Goal: Communication & Community: Participate in discussion

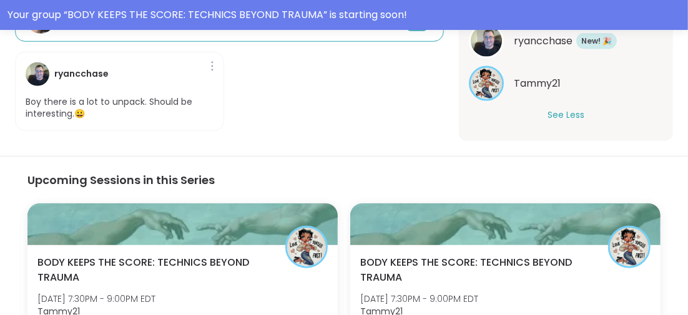
scroll to position [217, 0]
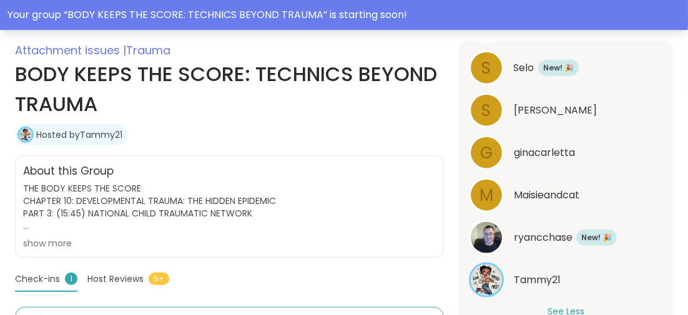
drag, startPoint x: 366, startPoint y: 12, endPoint x: 354, endPoint y: 23, distance: 15.9
click at [366, 12] on div "Your group “ BODY KEEPS THE SCORE: TECHNICS BEYOND TRAUMA ” is starting soon!" at bounding box center [343, 14] width 673 height 15
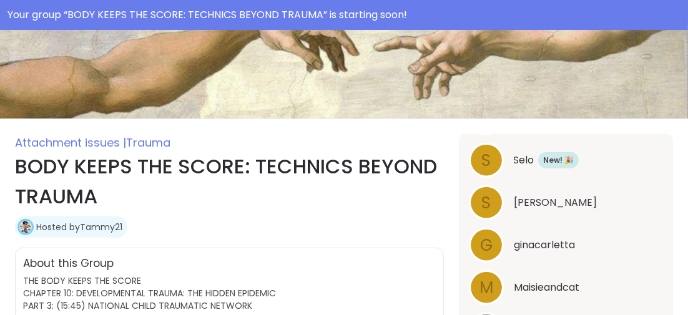
scroll to position [62, 0]
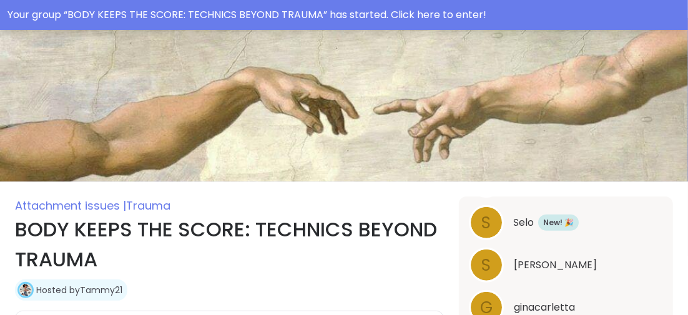
type textarea "*"
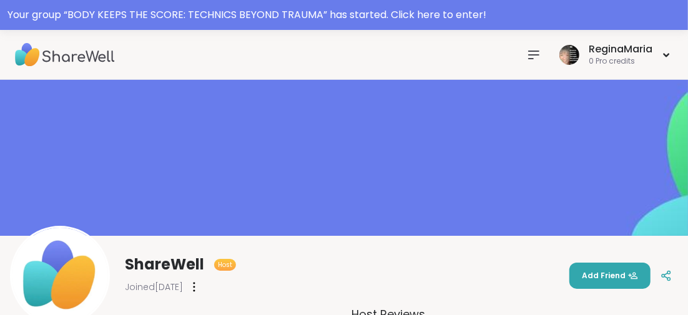
click at [533, 56] on icon at bounding box center [533, 54] width 15 height 15
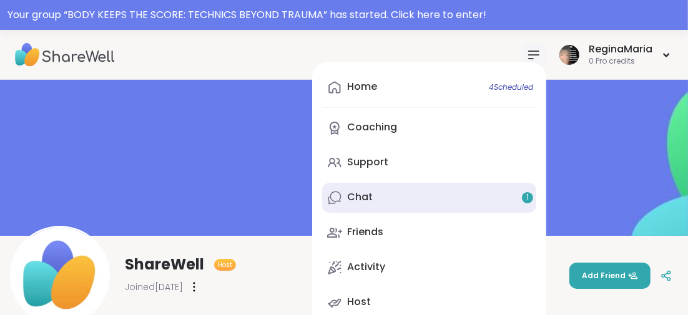
click at [361, 195] on div "Chat 1" at bounding box center [360, 197] width 26 height 14
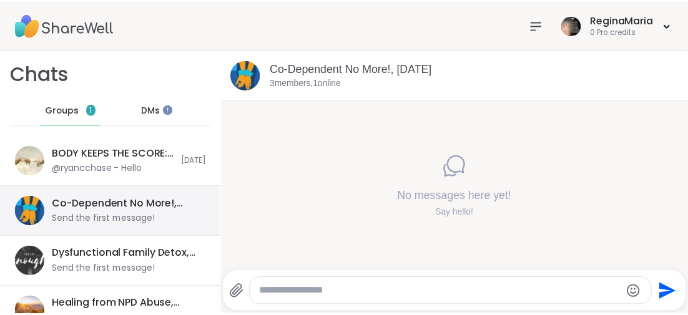
scroll to position [53, 0]
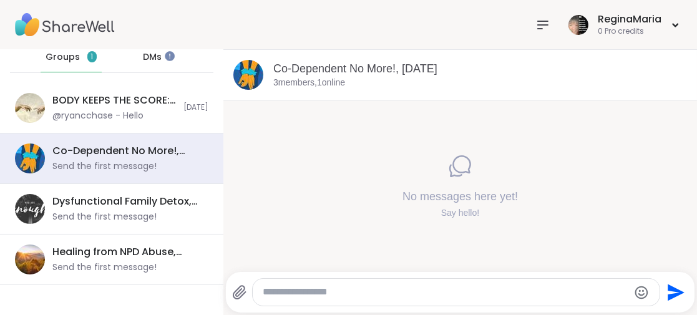
click at [538, 24] on icon at bounding box center [543, 24] width 10 height 7
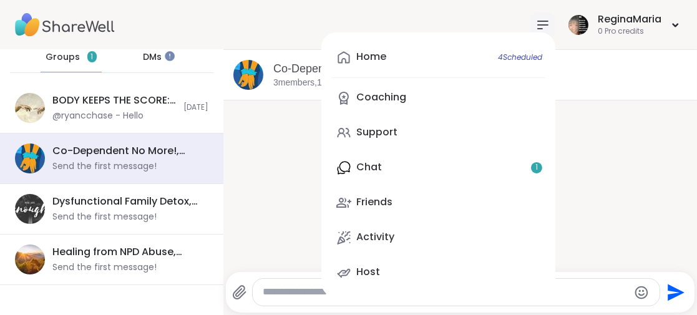
click at [365, 135] on div "Support" at bounding box center [376, 132] width 41 height 14
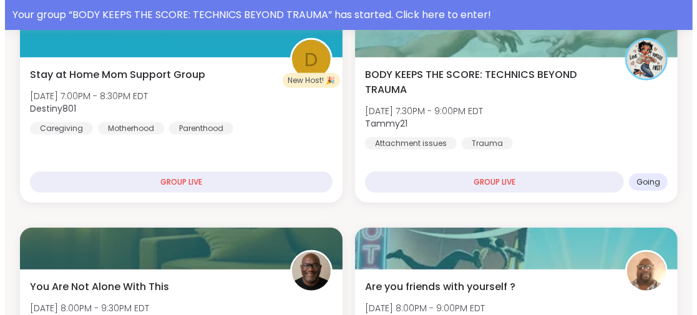
scroll to position [374, 0]
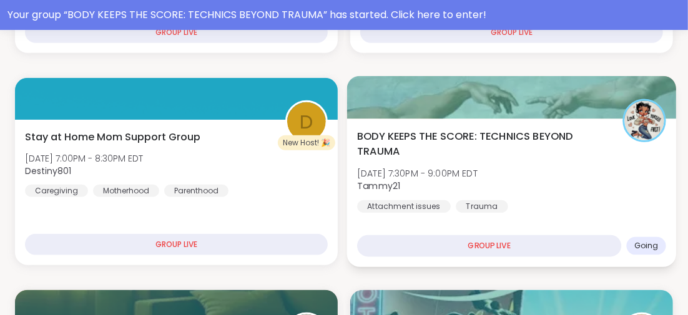
click at [399, 135] on span "BODY KEEPS THE SCORE: TECHNICS BEYOND TRAUMA" at bounding box center [482, 144] width 251 height 31
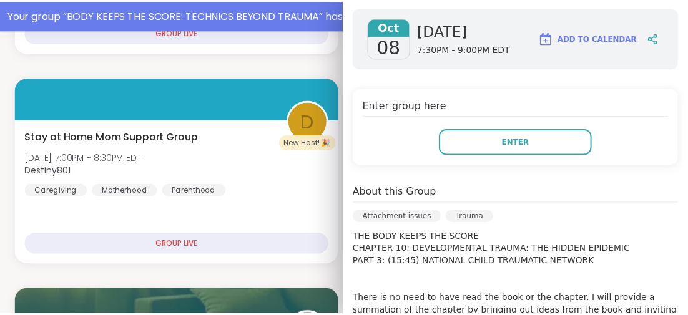
scroll to position [182, 0]
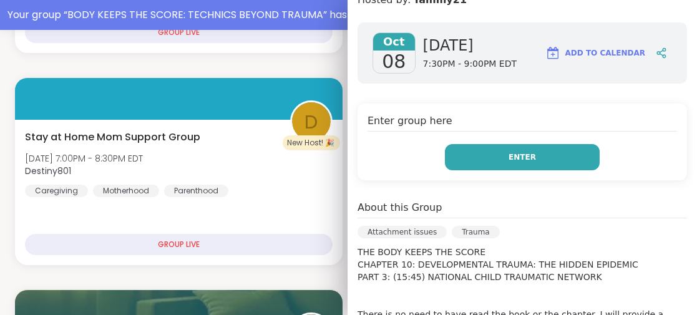
click at [532, 147] on button "Enter" at bounding box center [522, 157] width 155 height 26
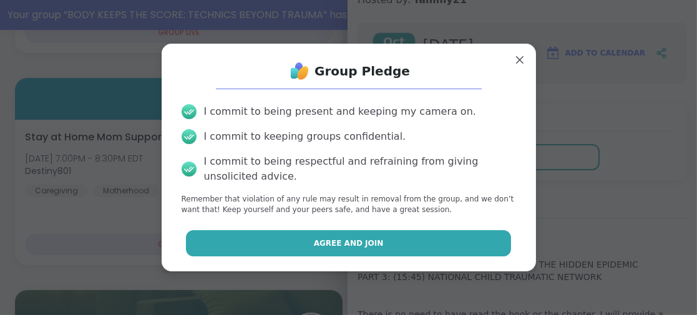
click at [290, 234] on button "Agree and Join" at bounding box center [348, 243] width 325 height 26
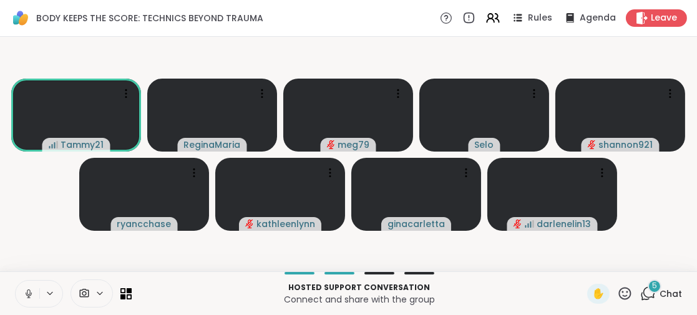
click at [648, 288] on div "5" at bounding box center [655, 287] width 14 height 14
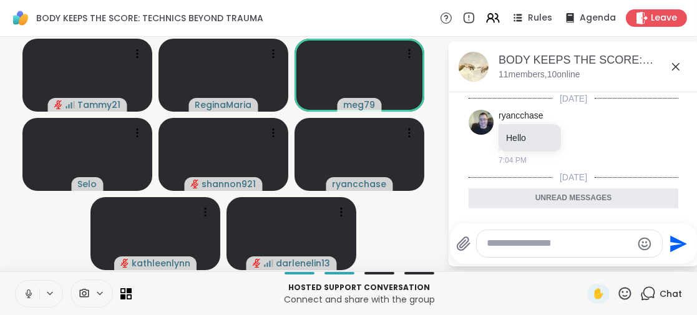
click at [30, 291] on icon at bounding box center [28, 293] width 11 height 11
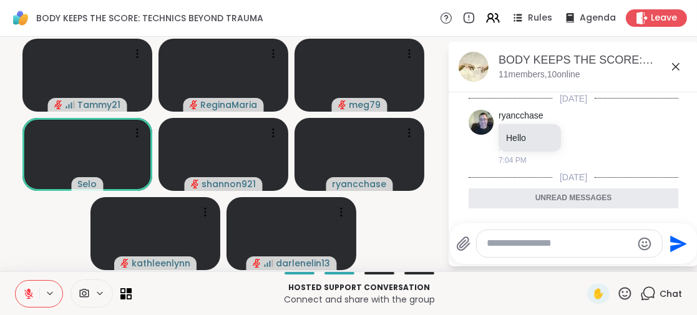
click at [674, 63] on icon at bounding box center [675, 66] width 15 height 15
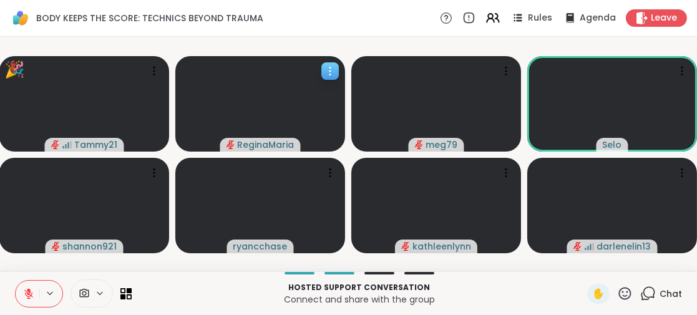
click at [268, 140] on span "ReginaMaria" at bounding box center [266, 145] width 57 height 12
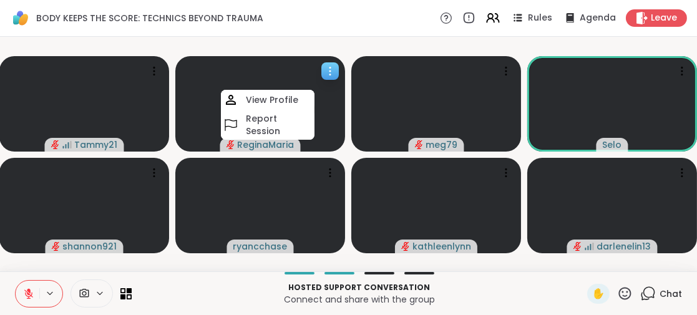
click at [321, 120] on video at bounding box center [260, 103] width 170 height 95
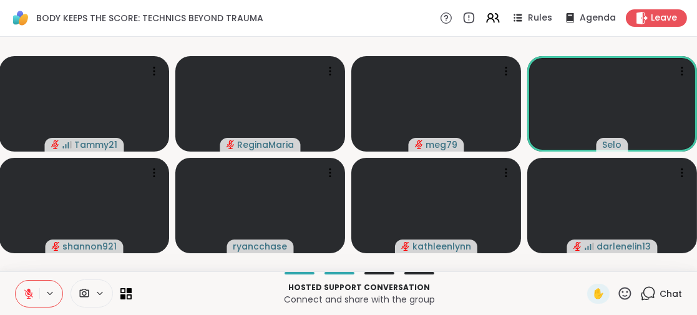
click at [642, 294] on icon at bounding box center [648, 294] width 16 height 16
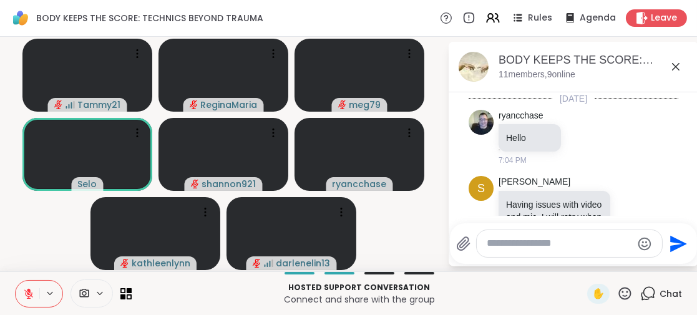
scroll to position [373, 0]
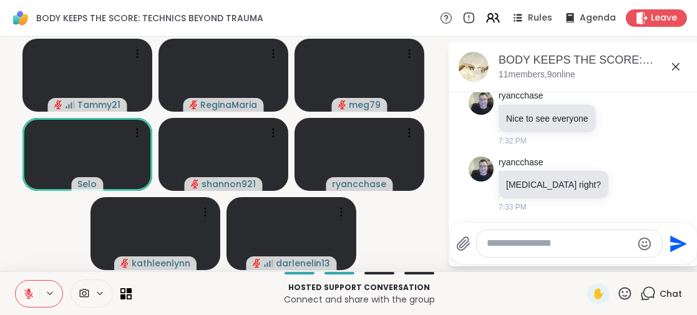
click at [497, 248] on textarea "Type your message" at bounding box center [559, 243] width 145 height 13
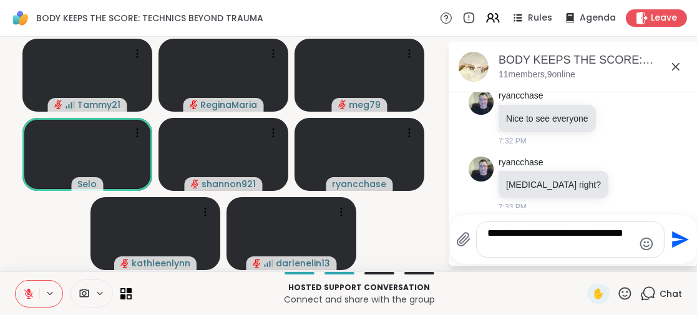
type textarea "**********"
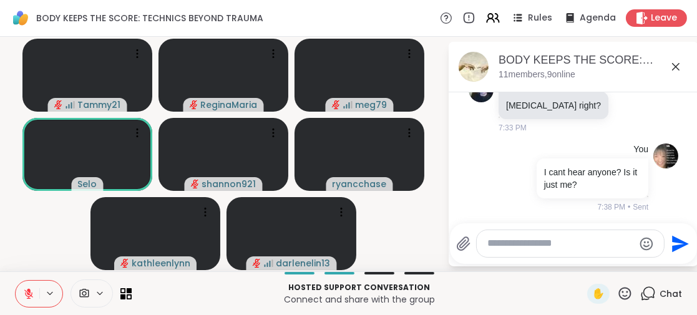
click at [24, 295] on icon at bounding box center [28, 293] width 11 height 11
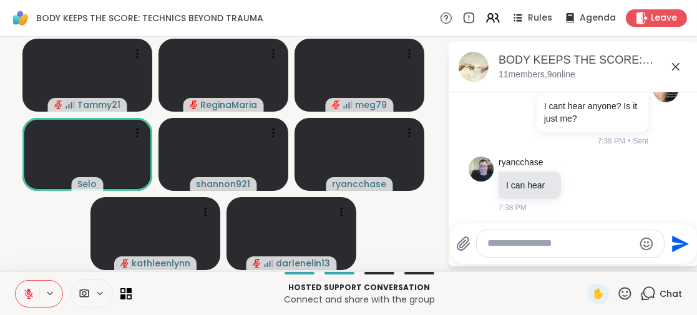
click at [488, 245] on textarea "Type your message" at bounding box center [560, 243] width 145 height 13
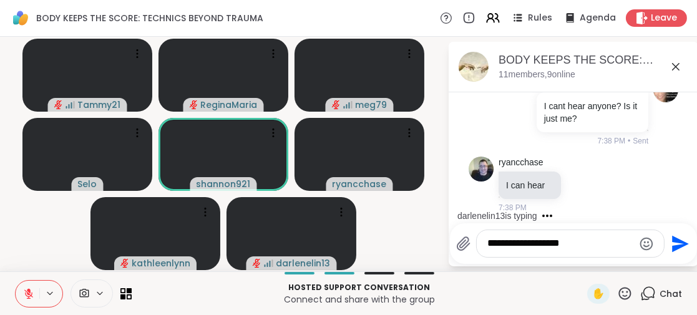
type textarea "**********"
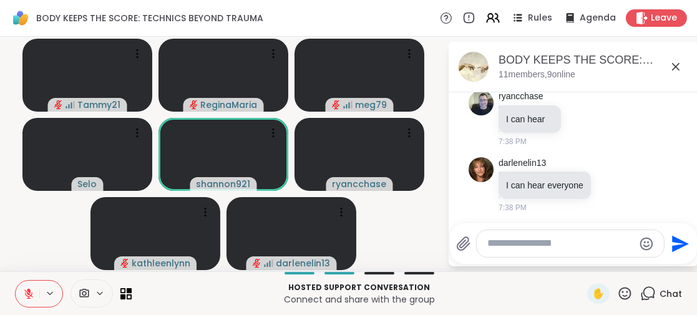
scroll to position [651, 0]
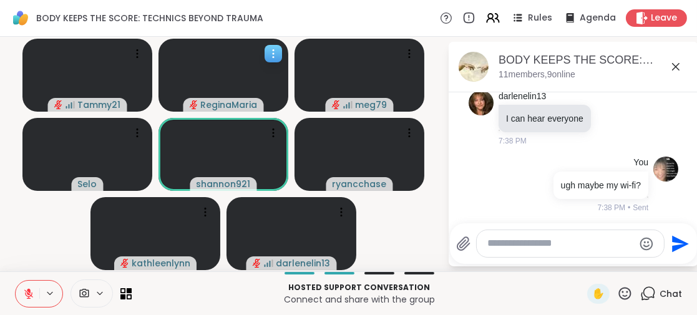
click at [233, 80] on video at bounding box center [223, 75] width 130 height 73
click at [651, 12] on span "Leave" at bounding box center [664, 18] width 27 height 13
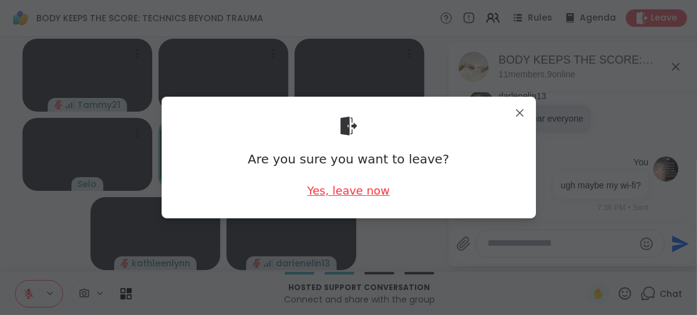
click at [357, 191] on div "Yes, leave now" at bounding box center [348, 191] width 82 height 16
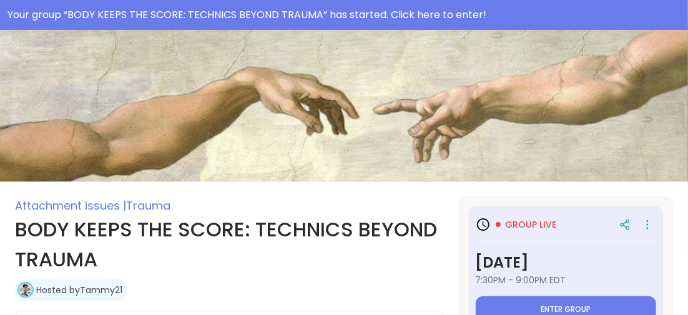
scroll to position [653, 0]
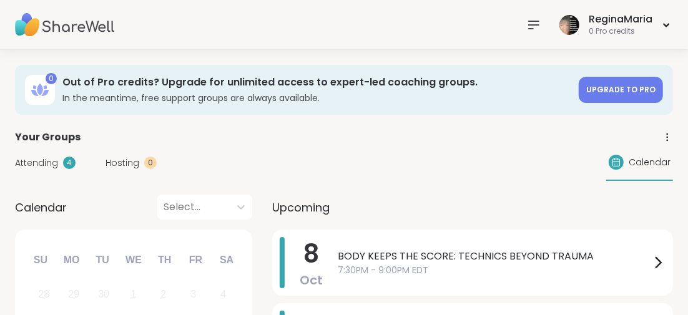
click at [527, 24] on icon at bounding box center [533, 24] width 15 height 15
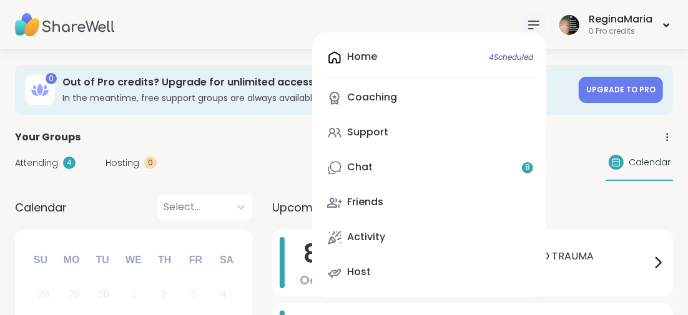
click at [355, 162] on div "Chat 8" at bounding box center [360, 167] width 26 height 14
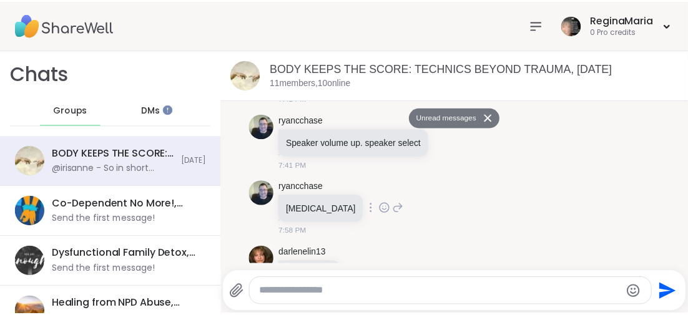
scroll to position [852, 0]
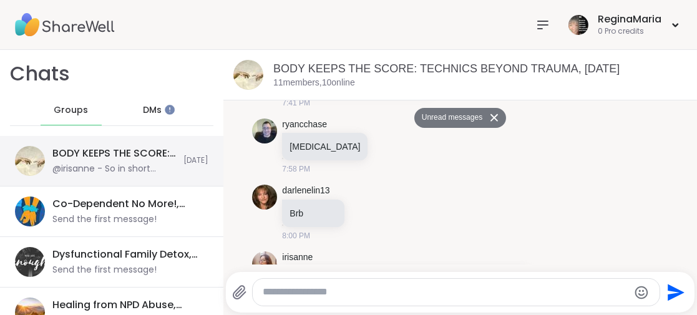
click at [106, 149] on div "BODY KEEPS THE SCORE: TECHNICS BEYOND TRAUMA, [DATE]" at bounding box center [114, 154] width 124 height 14
click at [89, 150] on div "BODY KEEPS THE SCORE: TECHNICS BEYOND TRAUMA, [DATE]" at bounding box center [114, 154] width 124 height 14
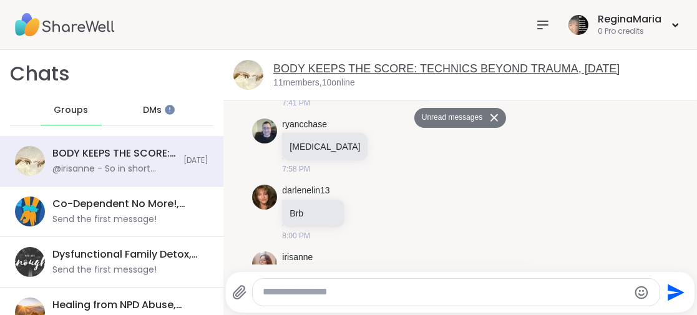
click at [446, 64] on link "BODY KEEPS THE SCORE: TECHNICS BEYOND TRAUMA, [DATE]" at bounding box center [446, 68] width 346 height 12
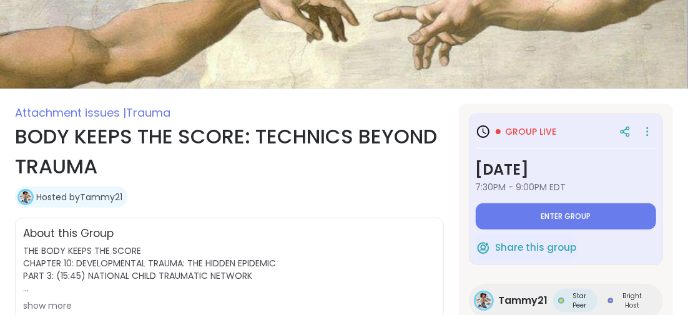
scroll to position [187, 0]
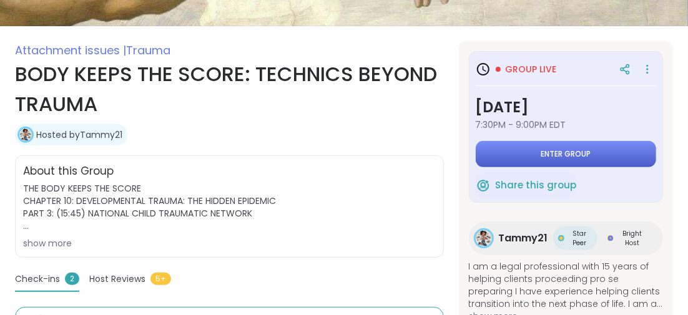
click at [522, 155] on button "Enter group" at bounding box center [565, 154] width 180 height 26
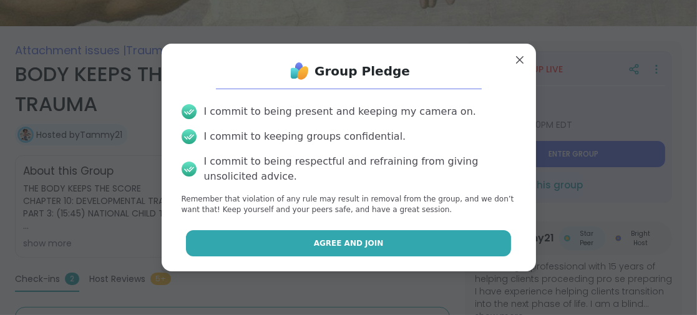
click at [343, 240] on span "Agree and Join" at bounding box center [349, 243] width 70 height 11
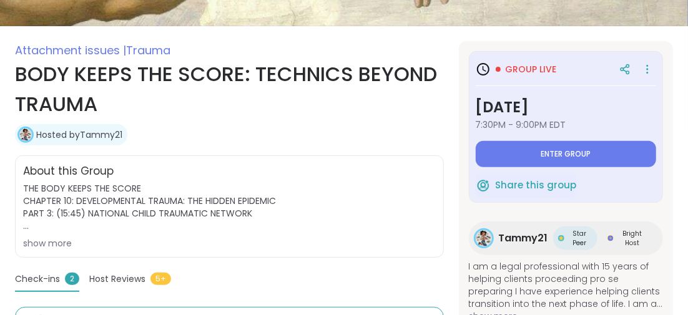
type textarea "*"
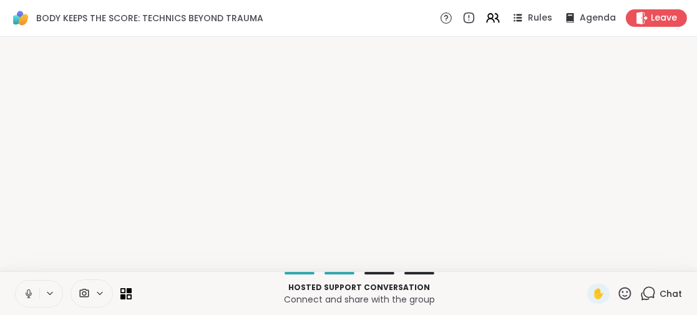
click at [539, 286] on p "Hosted support conversation" at bounding box center [359, 287] width 441 height 11
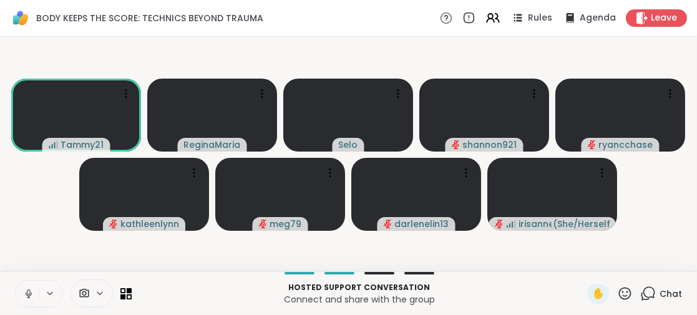
click at [640, 292] on icon at bounding box center [648, 294] width 16 height 16
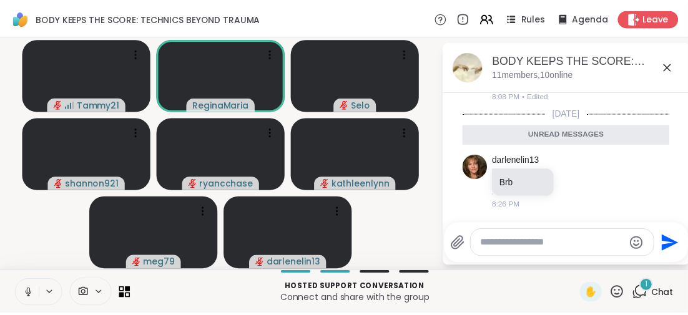
scroll to position [1745, 0]
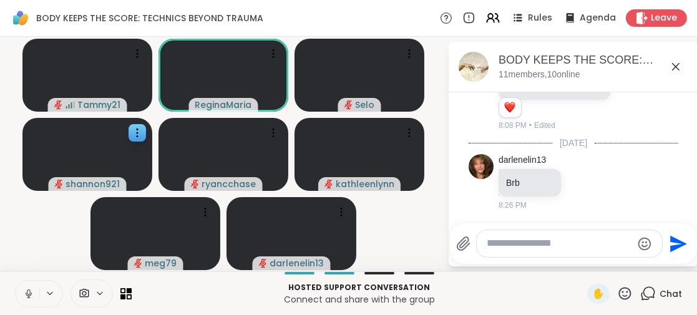
click at [675, 64] on icon at bounding box center [675, 66] width 15 height 15
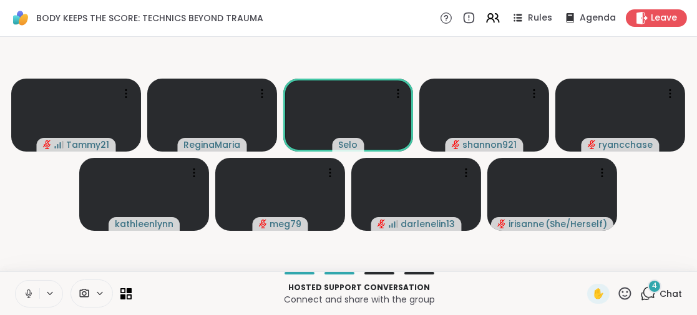
click at [27, 296] on icon at bounding box center [29, 294] width 6 height 4
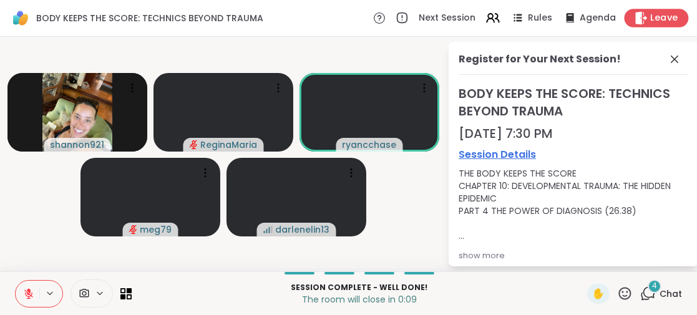
click at [651, 14] on span "Leave" at bounding box center [664, 18] width 27 height 13
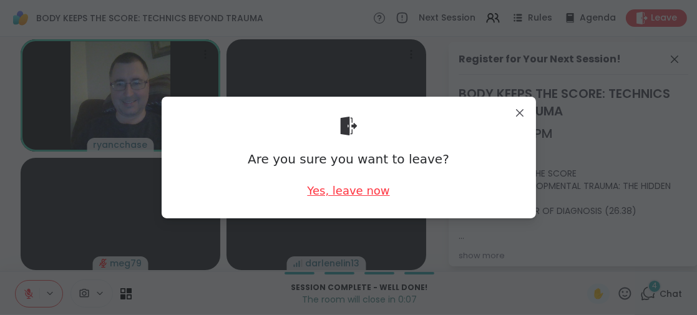
click at [323, 190] on div "Yes, leave now" at bounding box center [348, 191] width 82 height 16
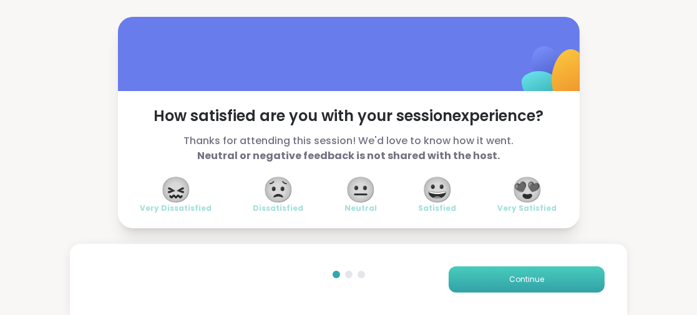
click at [515, 275] on span "Continue" at bounding box center [526, 279] width 35 height 11
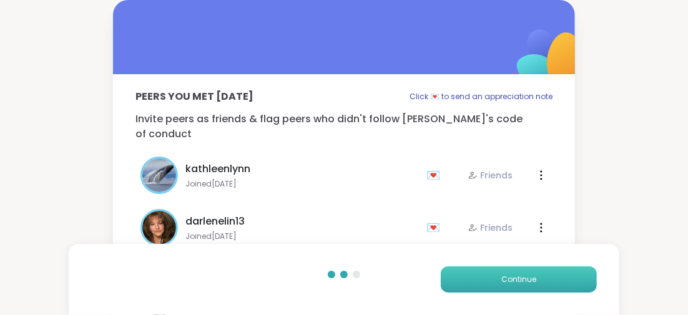
click at [486, 283] on button "Continue" at bounding box center [519, 279] width 156 height 26
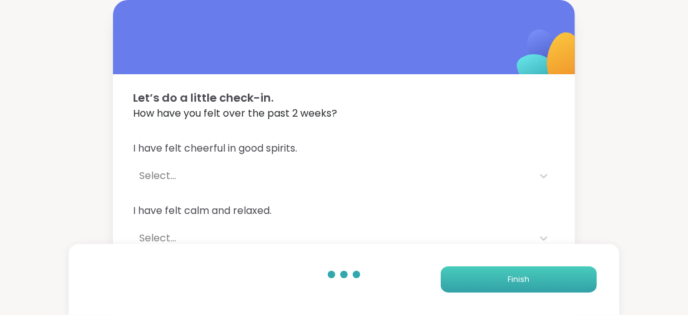
click at [486, 283] on button "Finish" at bounding box center [519, 279] width 156 height 26
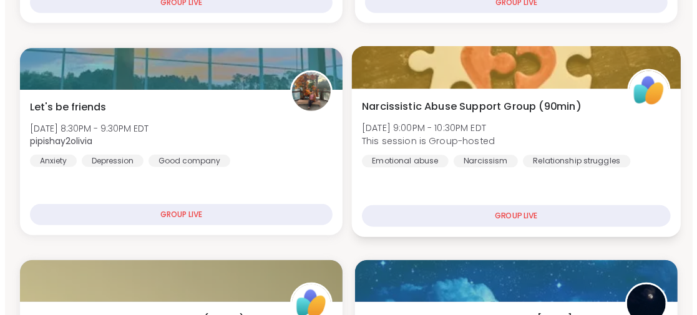
scroll to position [437, 0]
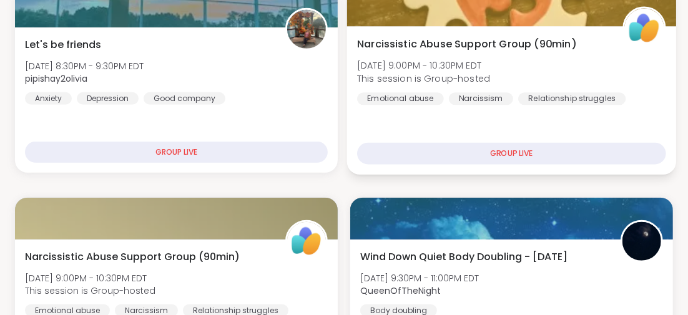
click at [454, 41] on span "Narcissistic Abuse Support Group (90min)" at bounding box center [466, 43] width 219 height 15
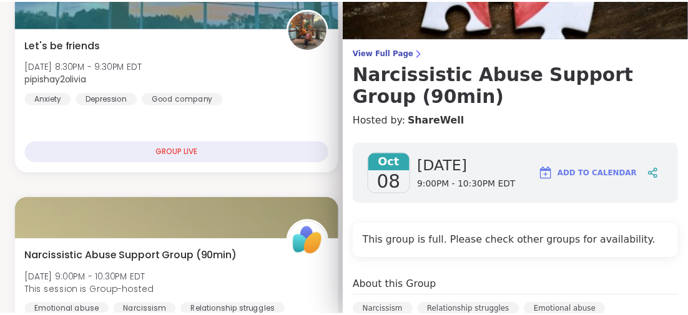
scroll to position [0, 0]
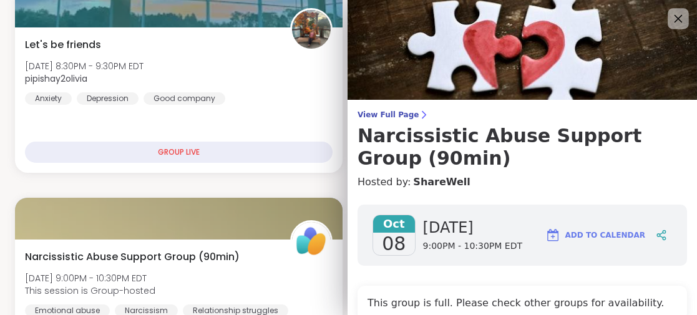
click at [670, 13] on icon at bounding box center [678, 19] width 16 height 16
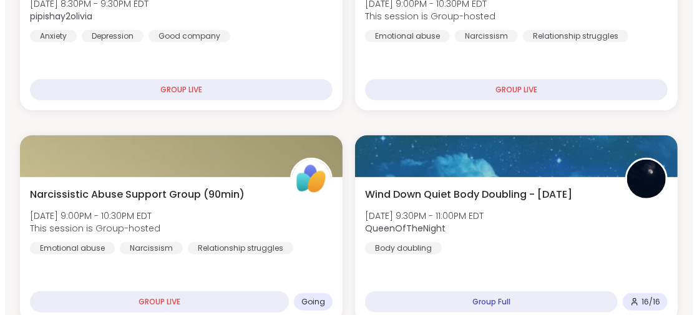
scroll to position [561, 0]
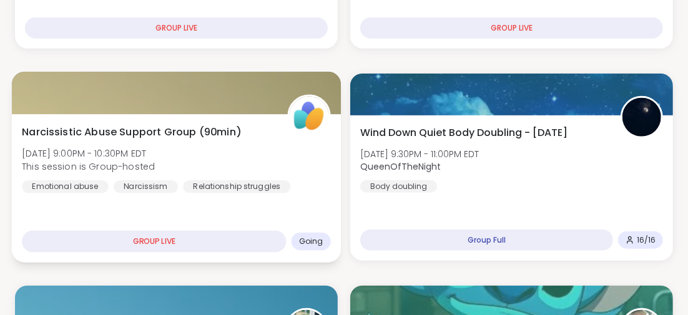
click at [172, 129] on span "Narcissistic Abuse Support Group (90min)" at bounding box center [131, 131] width 219 height 15
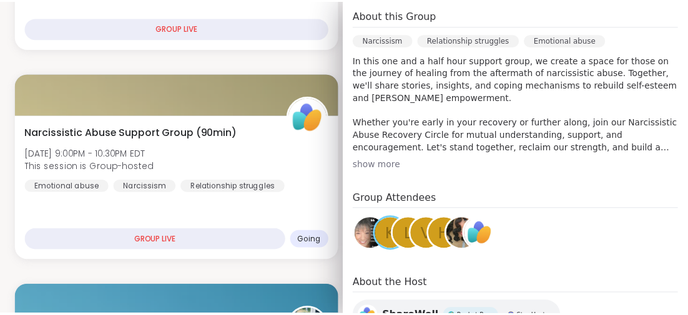
scroll to position [250, 0]
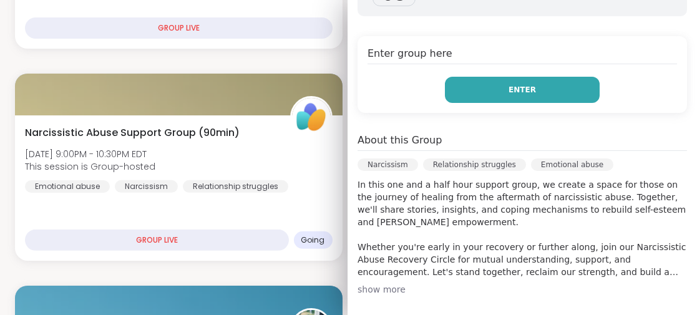
click at [459, 90] on button "Enter" at bounding box center [522, 90] width 155 height 26
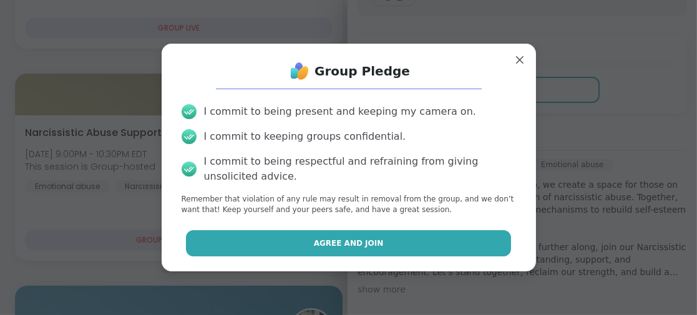
click at [314, 243] on span "Agree and Join" at bounding box center [349, 243] width 70 height 11
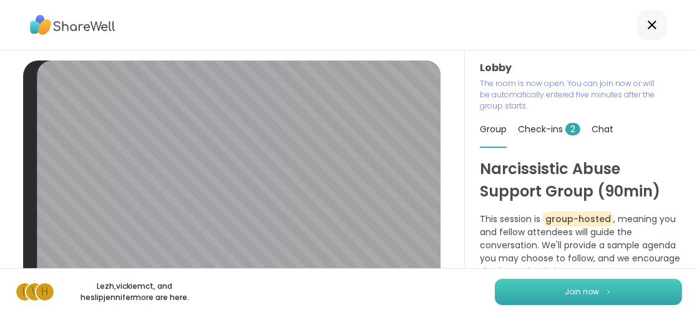
click at [565, 288] on span "Join now" at bounding box center [582, 291] width 34 height 11
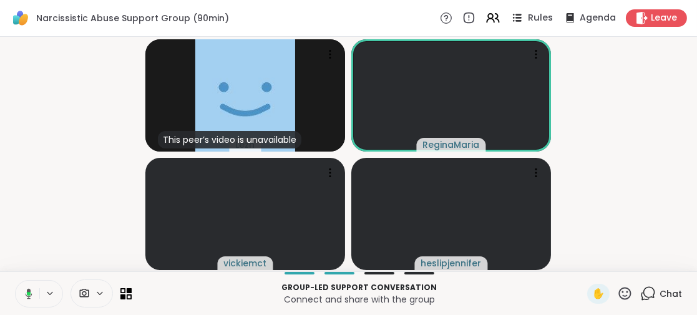
click at [533, 20] on span "Rules" at bounding box center [541, 18] width 26 height 13
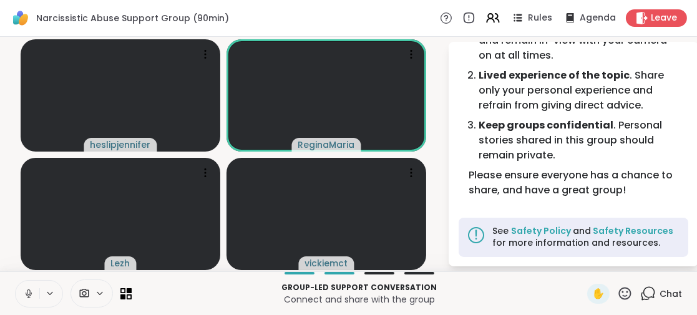
scroll to position [19, 0]
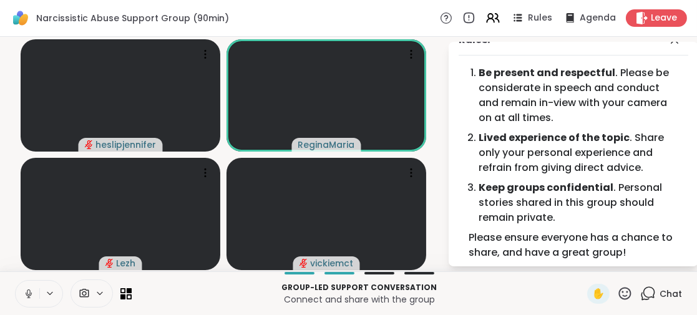
click at [617, 294] on icon at bounding box center [625, 294] width 16 height 16
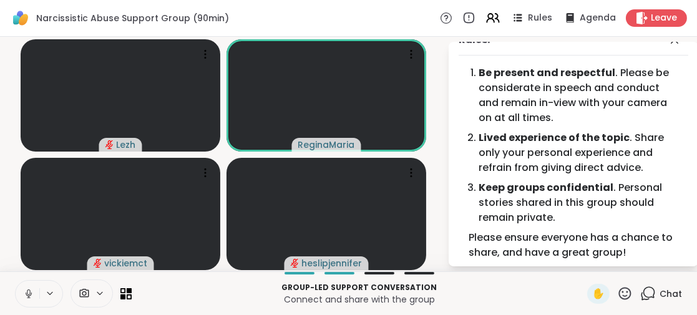
click at [439, 82] on video-player-container "Lezh ReginaMaria vickiemct heslipjennifer" at bounding box center [223, 154] width 432 height 225
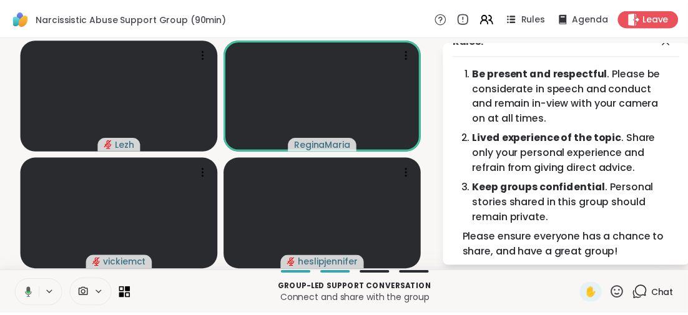
scroll to position [0, 0]
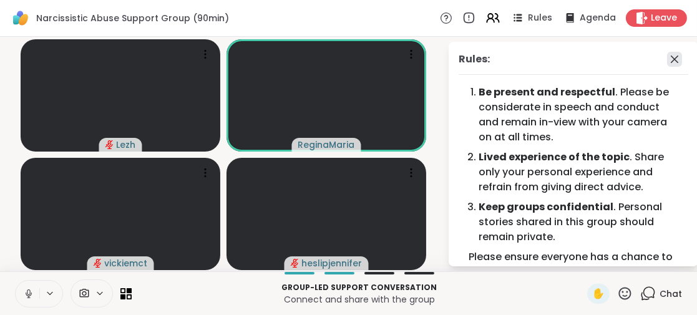
click at [667, 63] on icon at bounding box center [674, 59] width 15 height 15
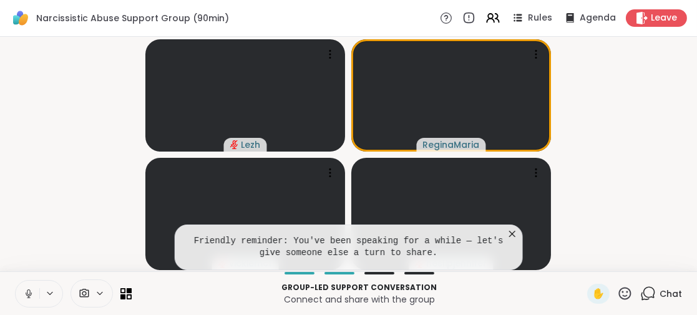
click at [514, 233] on icon at bounding box center [512, 234] width 6 height 6
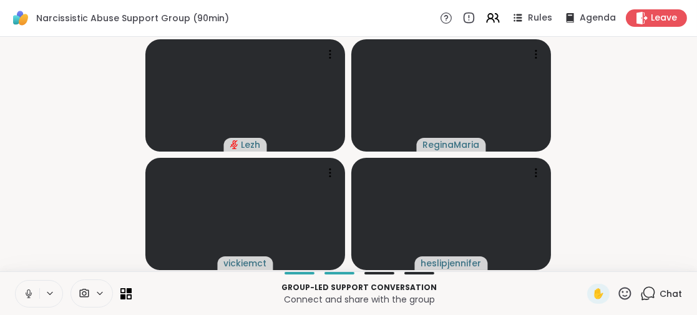
click at [27, 293] on icon at bounding box center [28, 293] width 11 height 11
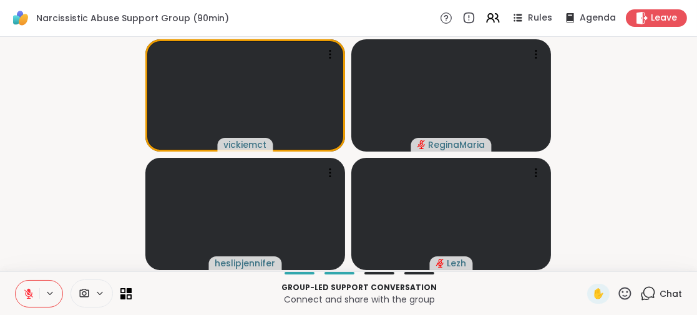
click at [26, 291] on icon at bounding box center [28, 293] width 11 height 11
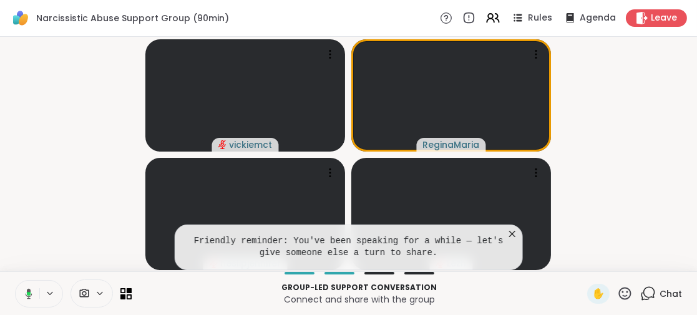
click at [515, 233] on icon at bounding box center [512, 234] width 12 height 12
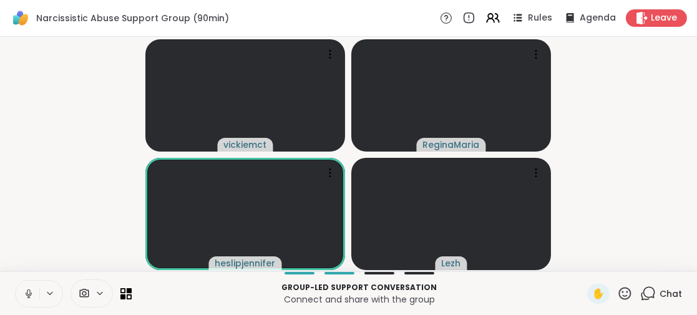
click at [29, 290] on icon at bounding box center [28, 293] width 11 height 11
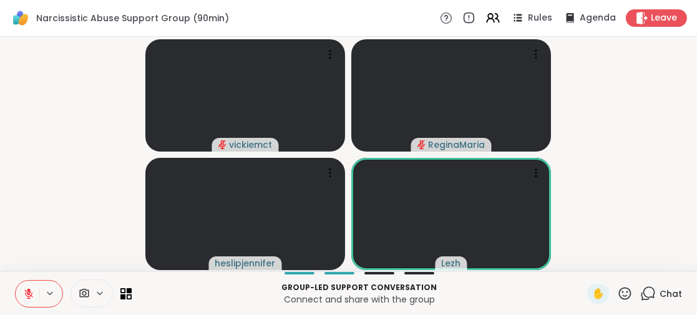
click at [27, 295] on icon at bounding box center [28, 293] width 11 height 11
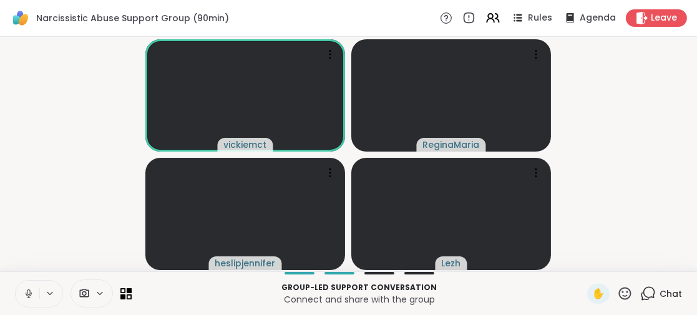
click at [26, 289] on icon at bounding box center [28, 293] width 11 height 11
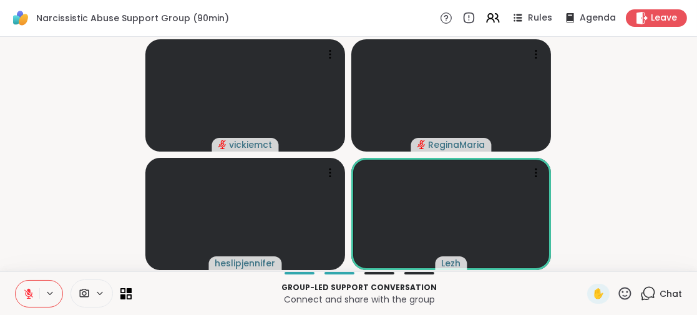
click at [27, 286] on button at bounding box center [28, 294] width 24 height 26
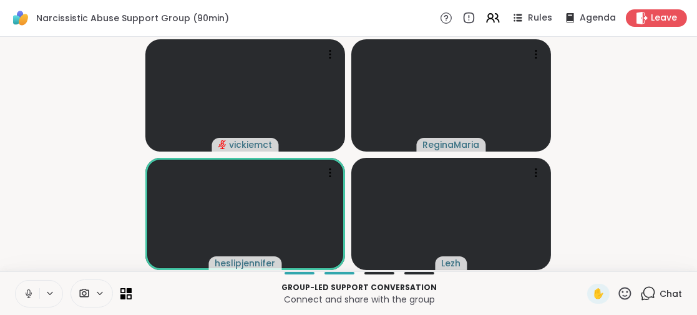
click at [617, 291] on icon at bounding box center [625, 294] width 16 height 16
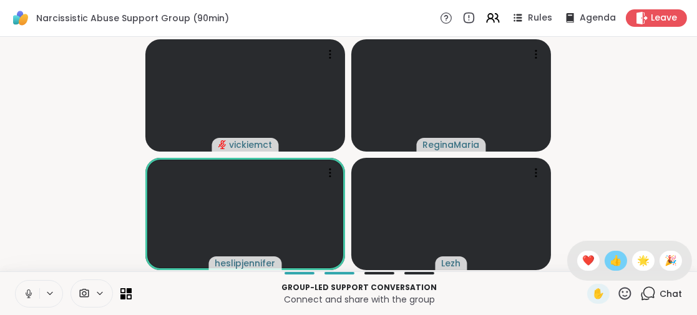
click at [610, 256] on span "👍" at bounding box center [616, 260] width 12 height 15
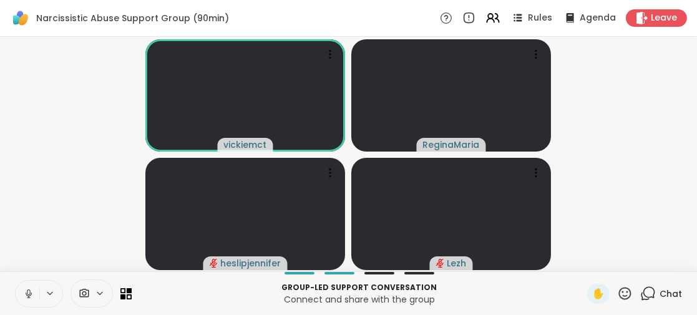
click at [27, 288] on icon at bounding box center [28, 293] width 11 height 11
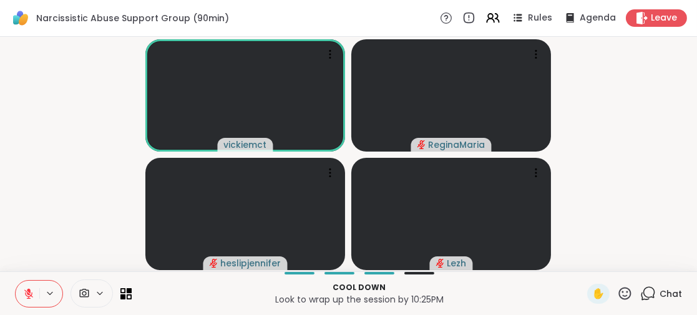
click at [26, 293] on icon at bounding box center [28, 293] width 11 height 11
click at [24, 292] on icon at bounding box center [28, 293] width 11 height 11
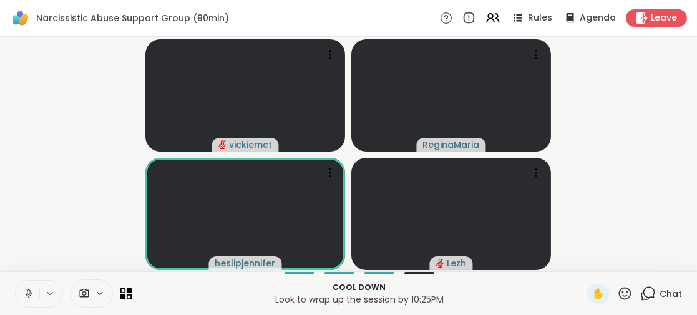
click at [29, 295] on icon at bounding box center [28, 293] width 3 height 6
click at [29, 295] on icon at bounding box center [28, 294] width 9 height 9
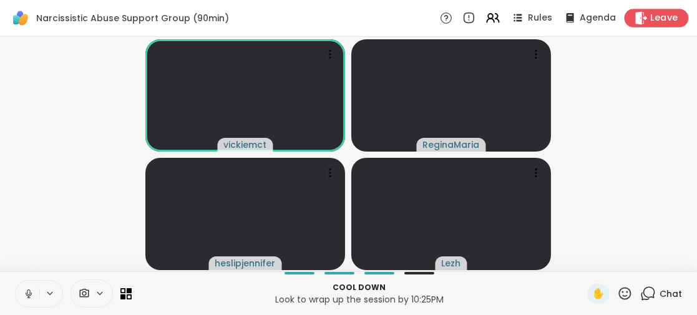
click at [651, 18] on span "Leave" at bounding box center [664, 18] width 27 height 13
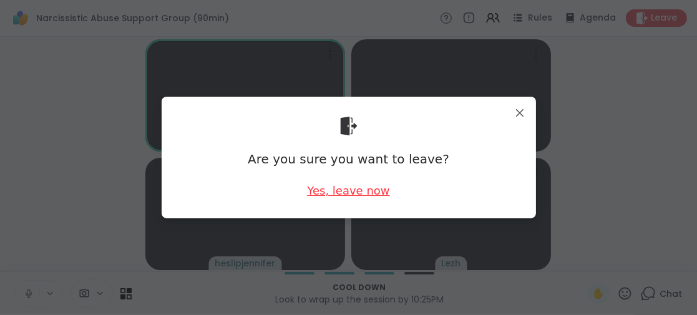
click at [349, 190] on div "Yes, leave now" at bounding box center [348, 191] width 82 height 16
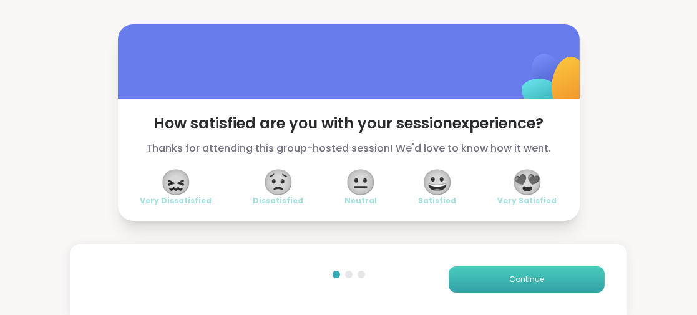
click at [469, 283] on button "Continue" at bounding box center [527, 279] width 156 height 26
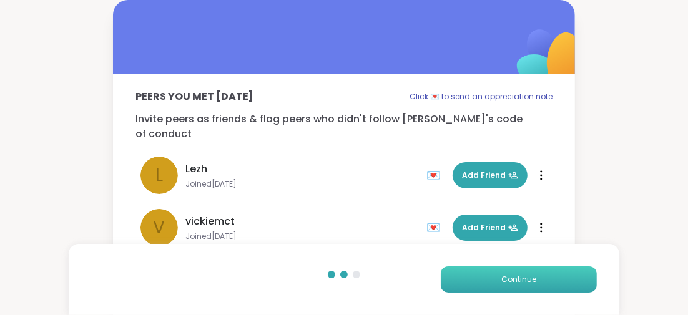
click at [497, 278] on button "Continue" at bounding box center [519, 279] width 156 height 26
